Goal: Task Accomplishment & Management: Use online tool/utility

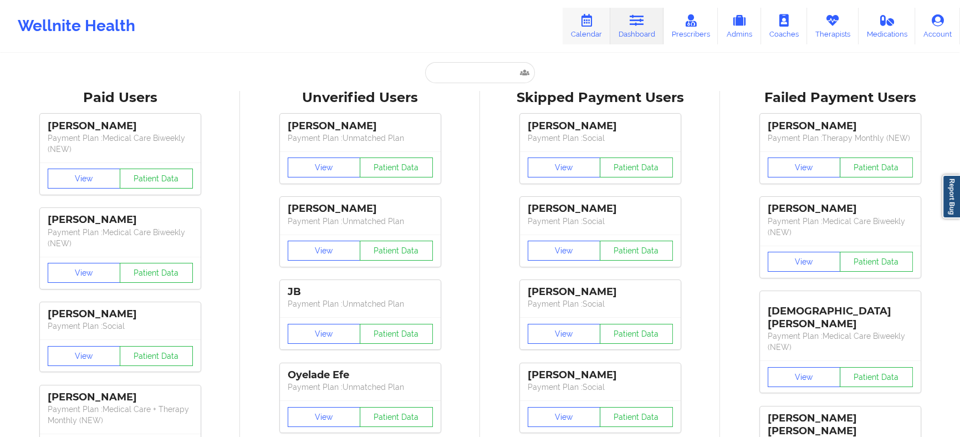
click at [589, 30] on link "Calendar" at bounding box center [587, 26] width 48 height 37
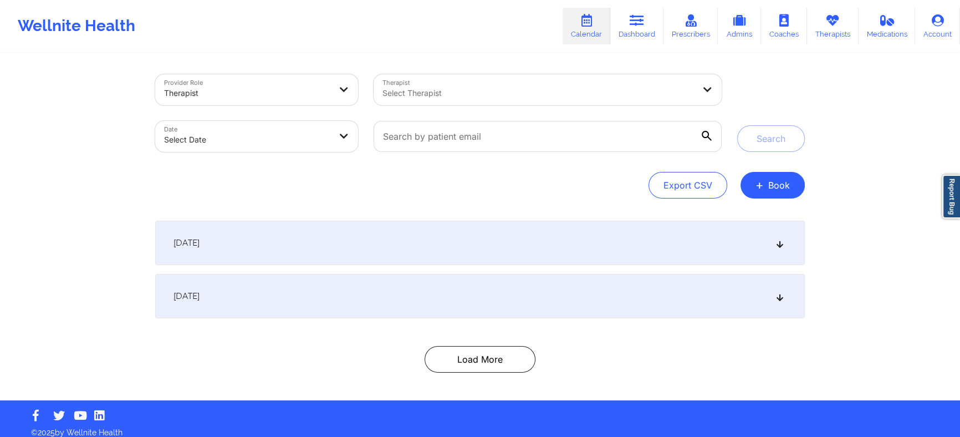
click at [592, 91] on div at bounding box center [538, 92] width 312 height 13
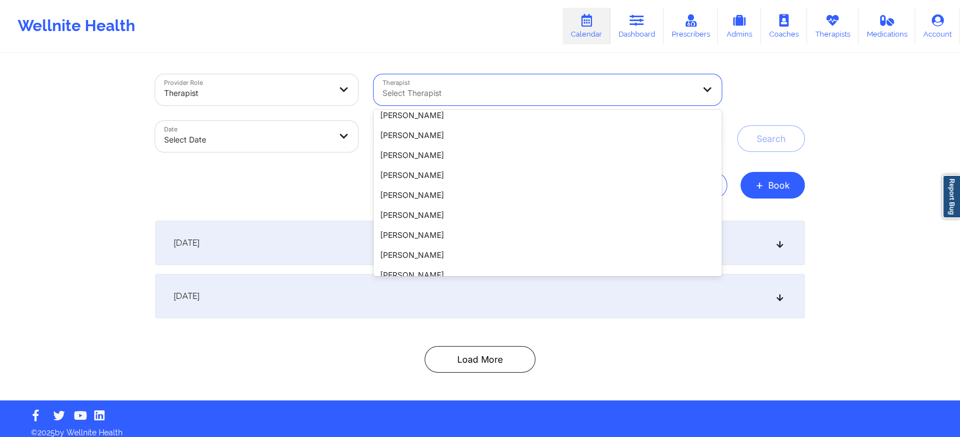
scroll to position [489, 0]
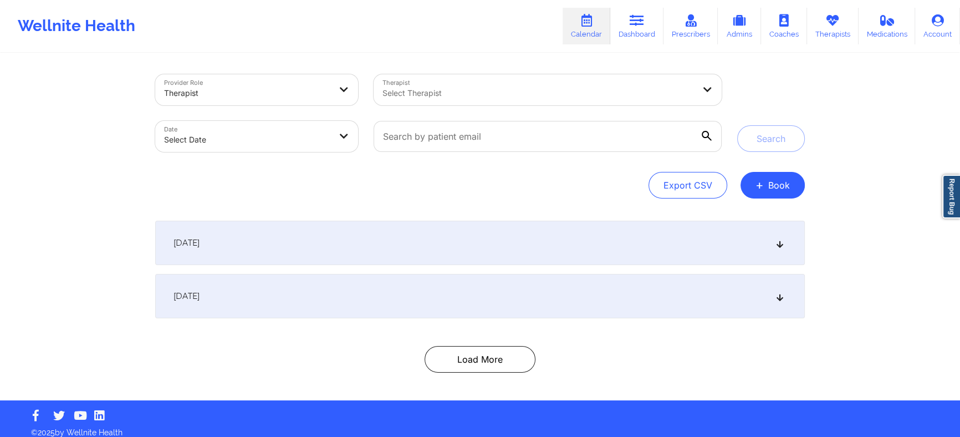
click at [317, 170] on div "Provider Role Therapist Therapist Select Therapist Date Select Date Search Expo…" at bounding box center [480, 136] width 650 height 124
click at [584, 40] on link "Calendar" at bounding box center [587, 26] width 48 height 37
click at [644, 33] on link "Dashboard" at bounding box center [636, 26] width 53 height 37
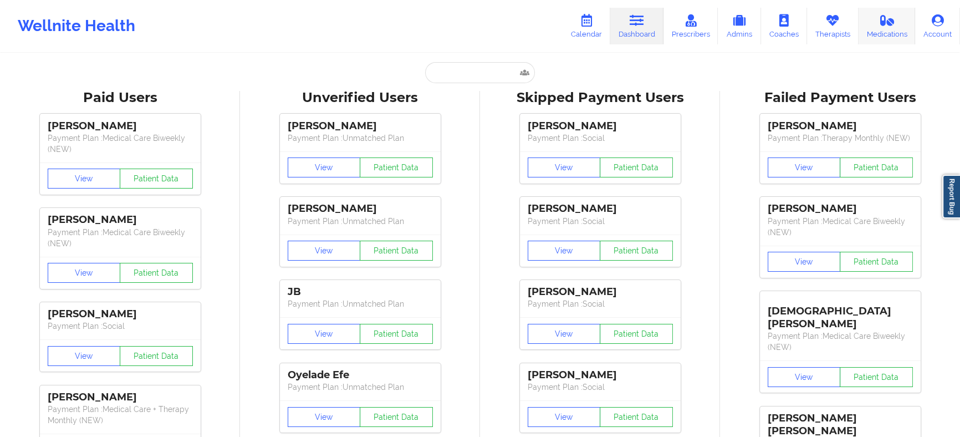
click at [881, 38] on link "Medications" at bounding box center [887, 26] width 57 height 37
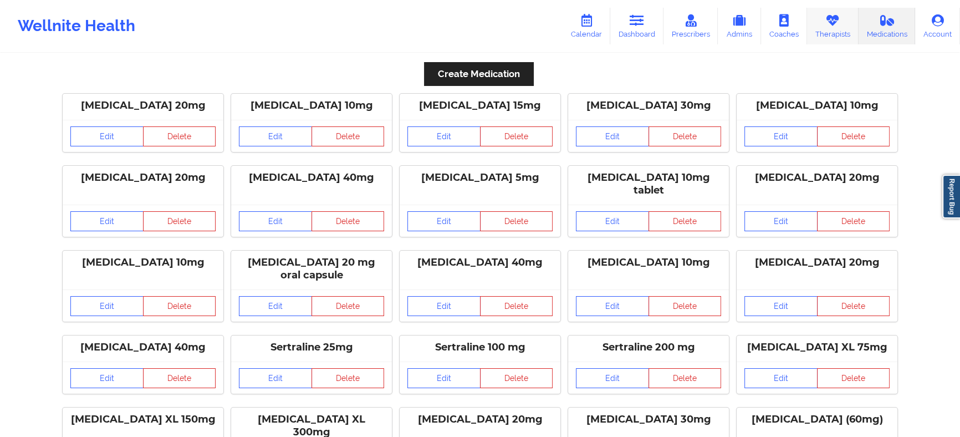
click at [844, 35] on link "Therapists" at bounding box center [833, 26] width 52 height 37
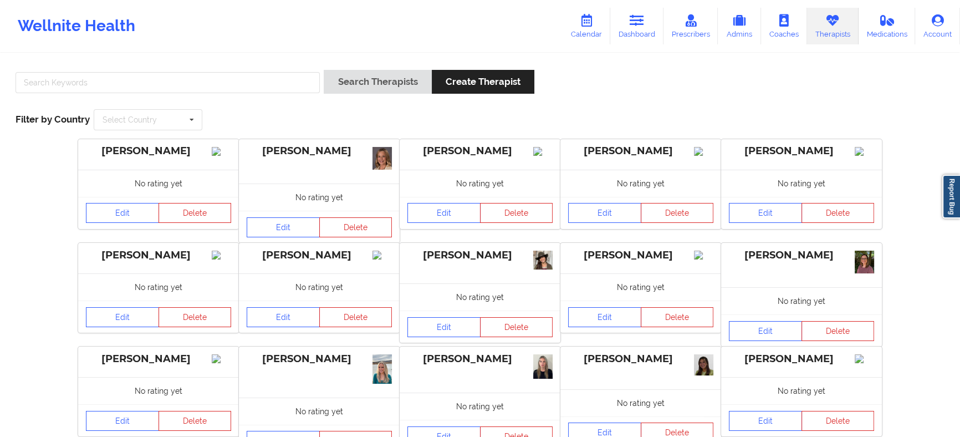
click at [838, 50] on div "Wellnite Health Calendar Dashboard Prescribers Admins Coaches Therapists Medica…" at bounding box center [480, 26] width 960 height 52
click at [271, 72] on input "text" at bounding box center [168, 82] width 304 height 21
click at [270, 77] on input "text" at bounding box center [168, 82] width 304 height 21
type input "[US_STATE][PERSON_NAME]"
click at [324, 70] on button "Search Therapists" at bounding box center [378, 82] width 108 height 24
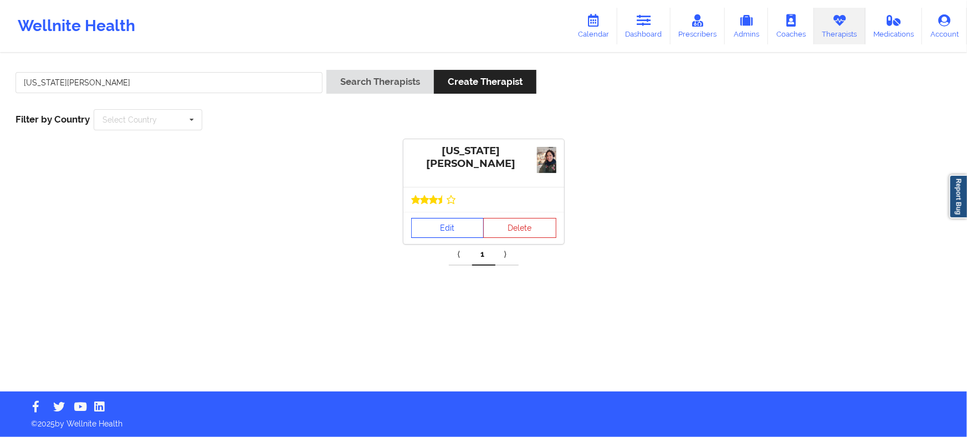
click at [449, 226] on link "Edit" at bounding box center [447, 228] width 73 height 20
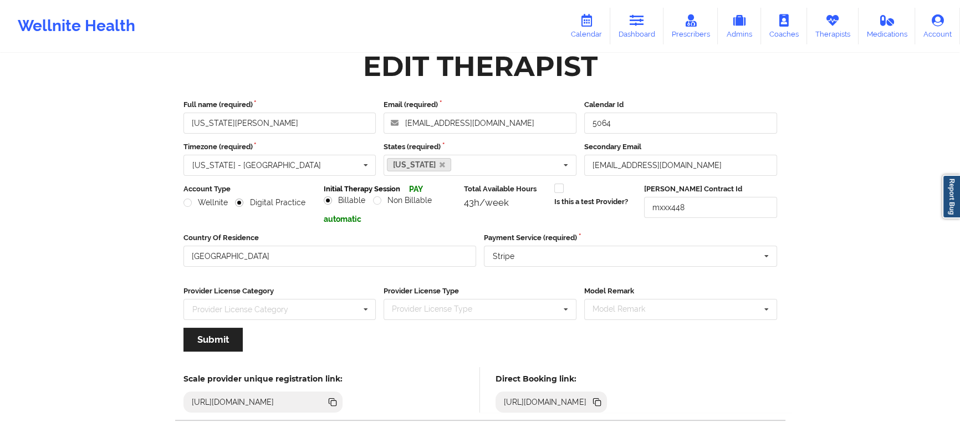
scroll to position [68, 0]
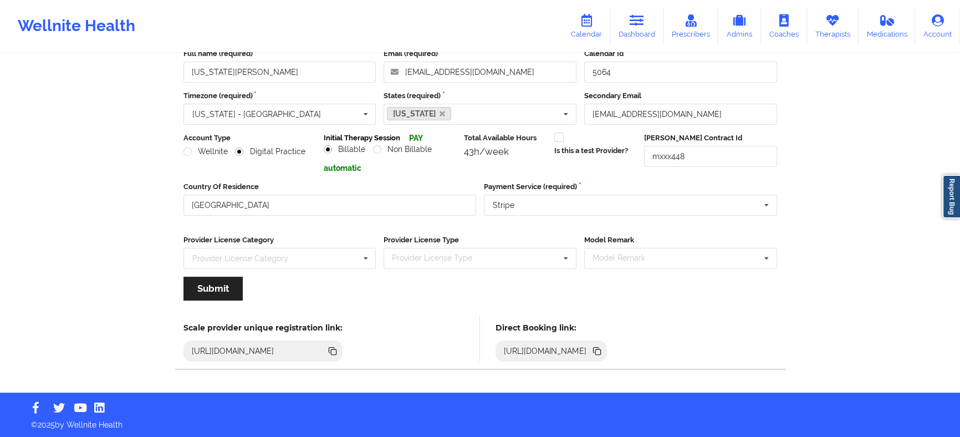
drag, startPoint x: 672, startPoint y: 349, endPoint x: 653, endPoint y: 351, distance: 19.0
click at [591, 351] on div "[URL][DOMAIN_NAME]" at bounding box center [544, 350] width 91 height 11
drag, startPoint x: 541, startPoint y: 345, endPoint x: 524, endPoint y: 347, distance: 17.3
click at [539, 345] on div "[URL][DOMAIN_NAME]" at bounding box center [544, 350] width 91 height 11
drag, startPoint x: 506, startPoint y: 348, endPoint x: 804, endPoint y: 349, distance: 298.8
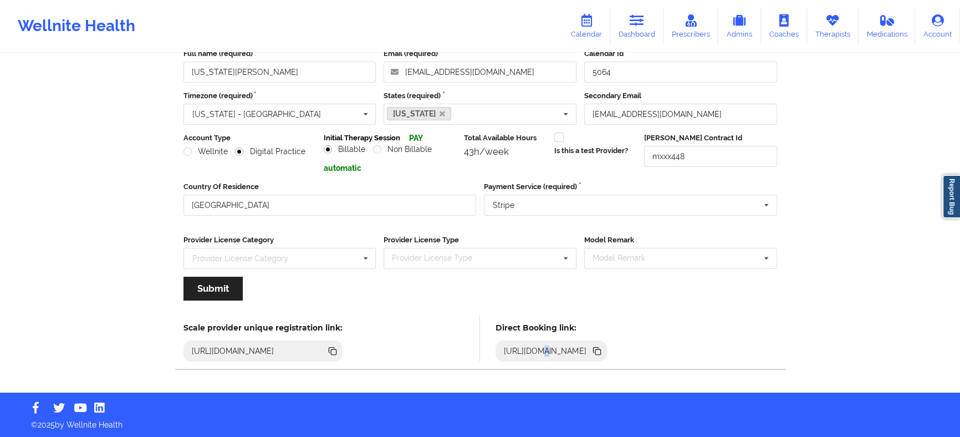
click at [804, 349] on div "Wellnite Health Calendar Dashboard Prescribers Admins Coaches Therapists Medica…" at bounding box center [480, 162] width 960 height 461
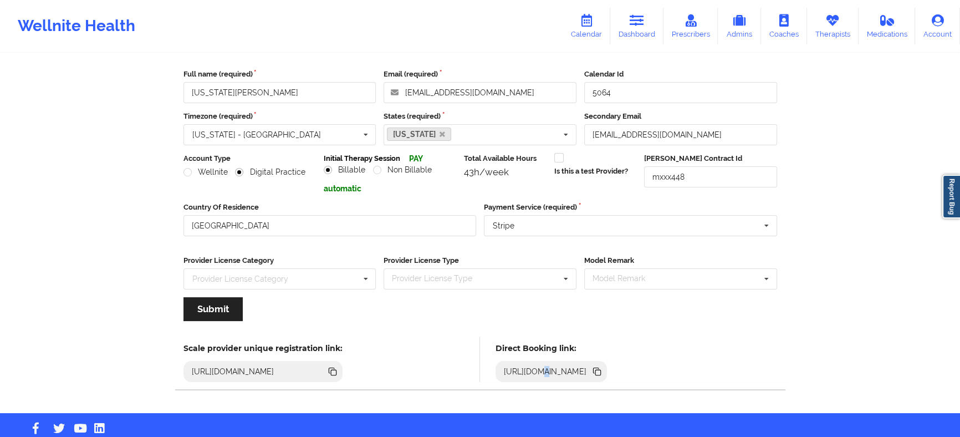
scroll to position [50, 0]
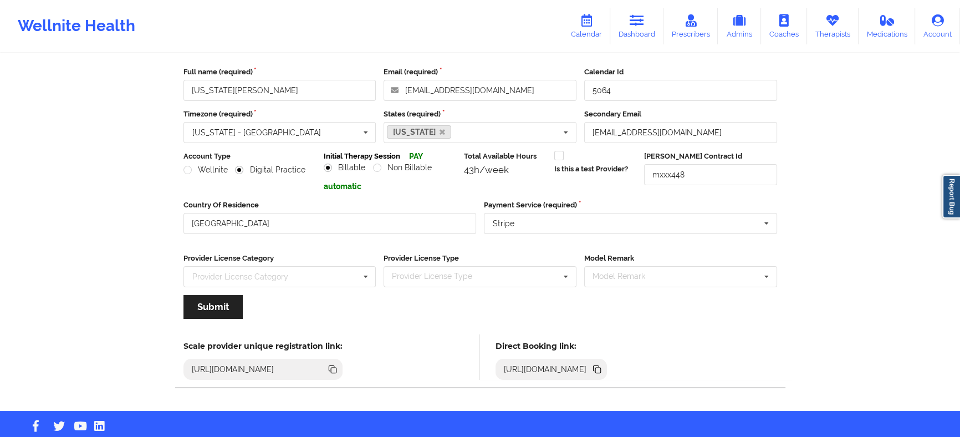
click at [601, 368] on icon at bounding box center [598, 371] width 6 height 6
click at [603, 42] on link "Calendar" at bounding box center [587, 26] width 48 height 37
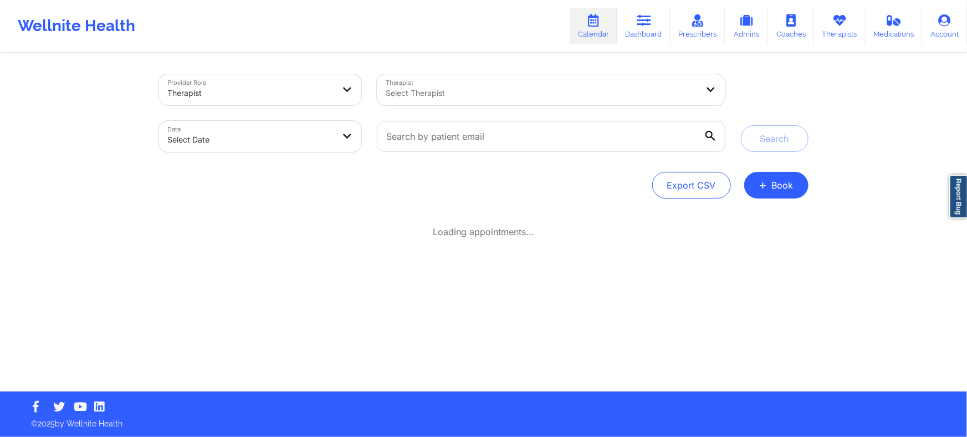
click at [482, 94] on div at bounding box center [542, 92] width 312 height 13
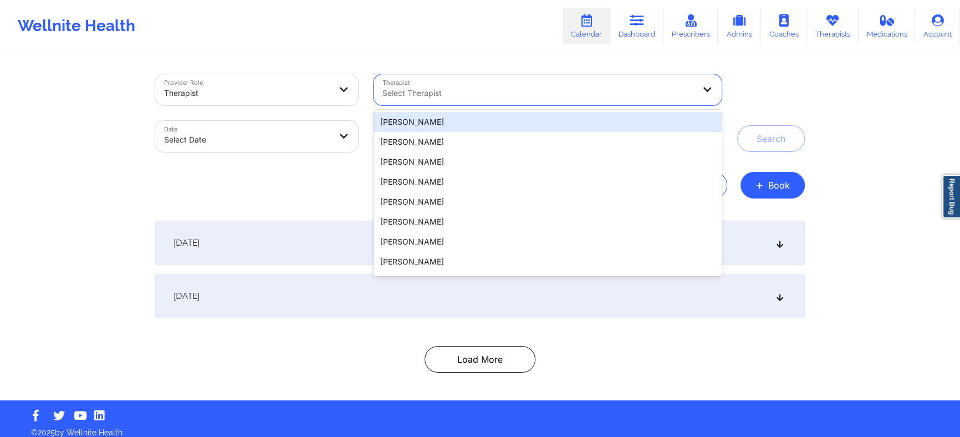
click at [874, 72] on div "Provider Role Therapist Therapist 20 results available. Use Up and Down to choo…" at bounding box center [480, 200] width 960 height 400
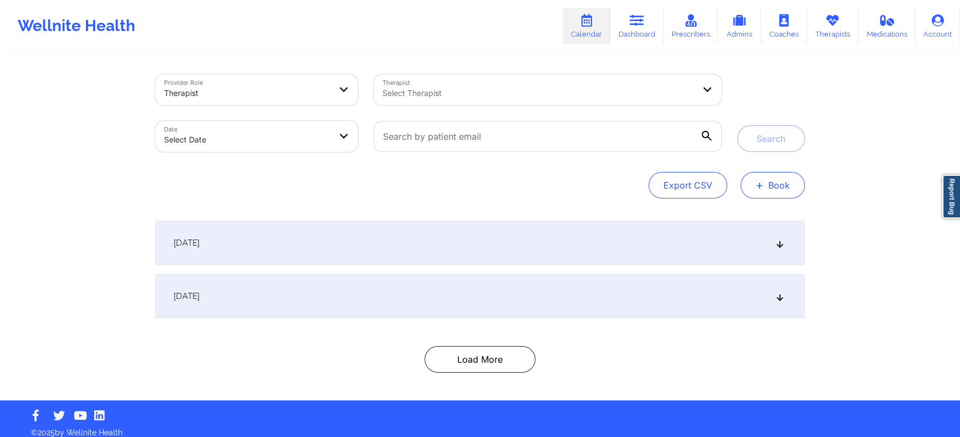
click at [763, 183] on span "+" at bounding box center [760, 185] width 8 height 6
click at [774, 211] on button "Therapy Session" at bounding box center [754, 220] width 85 height 18
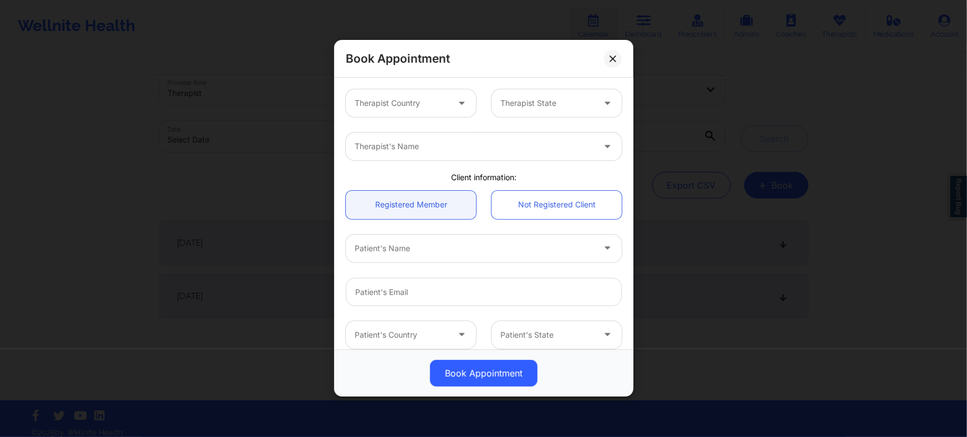
click at [615, 60] on icon at bounding box center [613, 58] width 7 height 7
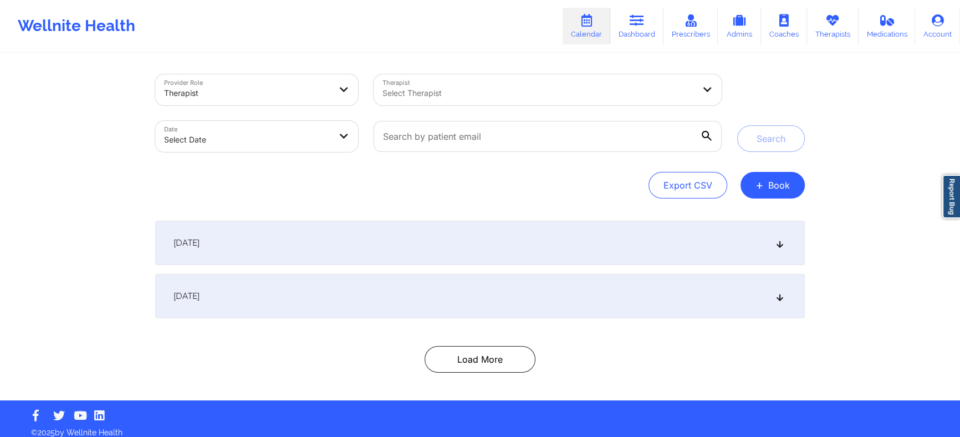
click at [586, 20] on icon at bounding box center [586, 20] width 14 height 12
click at [827, 8] on link "Therapists" at bounding box center [833, 26] width 52 height 37
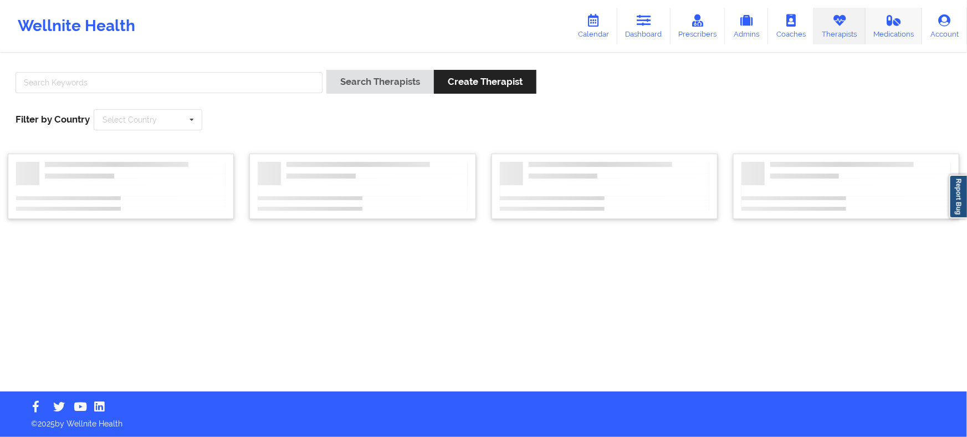
click at [906, 27] on link "Medications" at bounding box center [894, 26] width 57 height 37
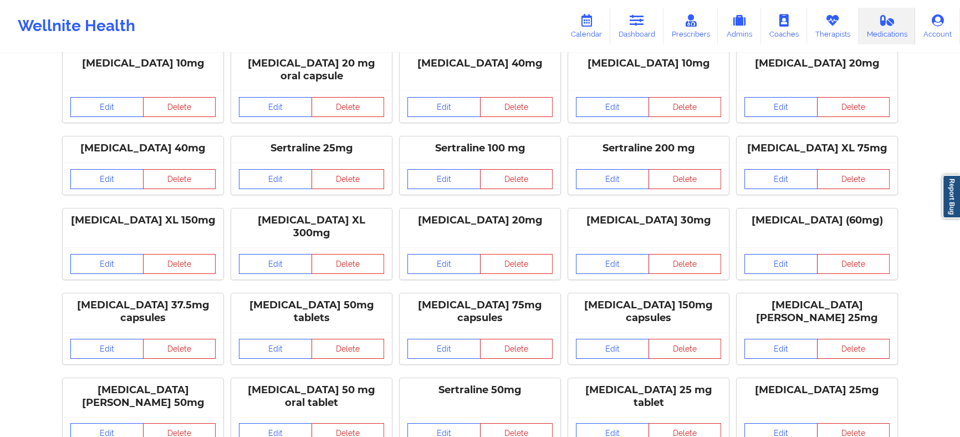
scroll to position [201, 0]
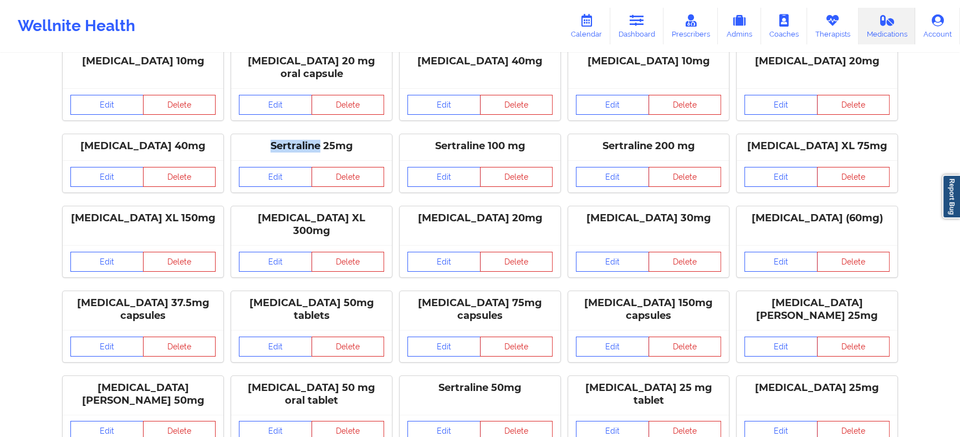
drag, startPoint x: 261, startPoint y: 132, endPoint x: 320, endPoint y: 134, distance: 59.3
click at [320, 140] on div "Sertraline 25mg" at bounding box center [311, 146] width 145 height 13
copy div "Sertraline"
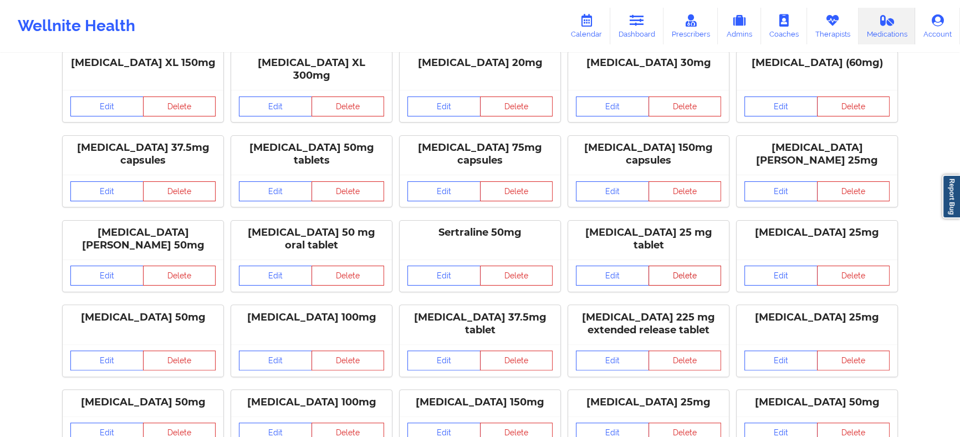
scroll to position [353, 0]
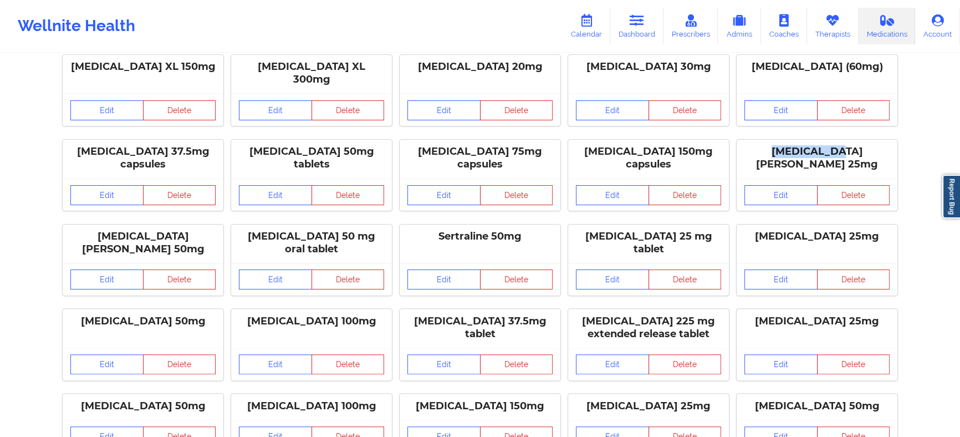
drag, startPoint x: 818, startPoint y: 124, endPoint x: 756, endPoint y: 126, distance: 62.7
click at [754, 145] on div "[MEDICAL_DATA] [PERSON_NAME] 25mg" at bounding box center [816, 157] width 145 height 25
copy div "[MEDICAL_DATA]"
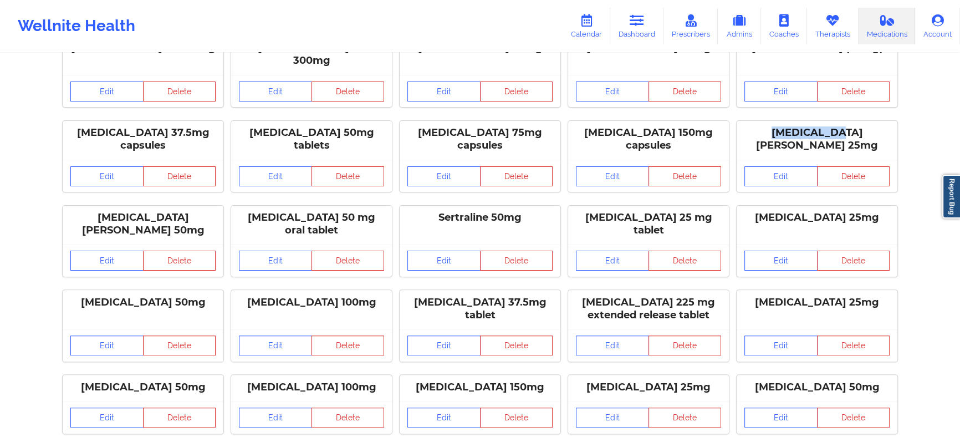
scroll to position [403, 0]
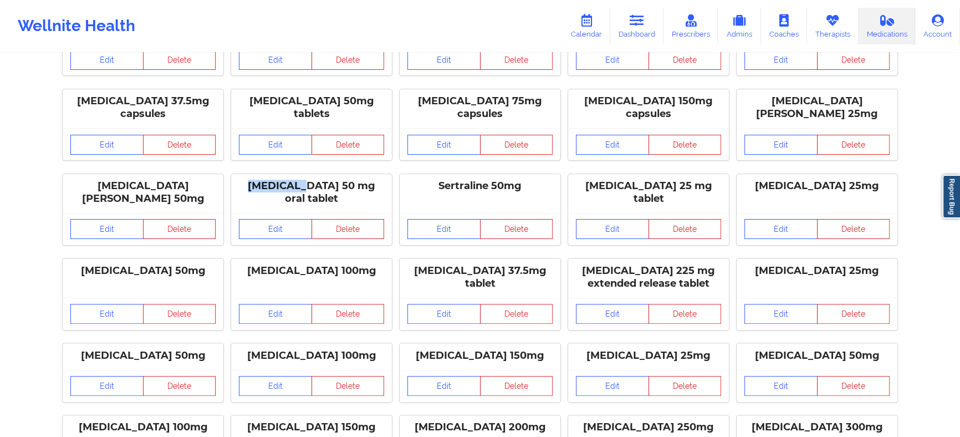
drag, startPoint x: 308, startPoint y: 159, endPoint x: 254, endPoint y: 155, distance: 53.3
click at [254, 180] on div "[MEDICAL_DATA] 50 mg oral tablet" at bounding box center [311, 192] width 145 height 25
copy div "[MEDICAL_DATA]"
